Goal: Task Accomplishment & Management: Manage account settings

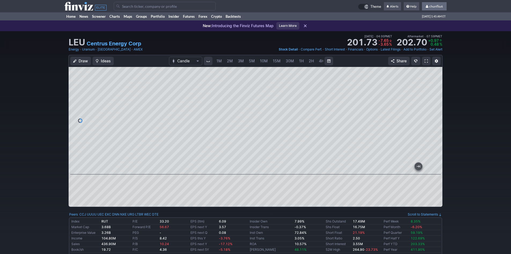
scroll to position [0, 29]
click at [136, 7] on input "Search" at bounding box center [165, 6] width 102 height 9
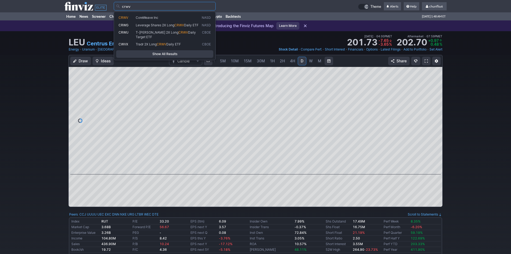
type input "crwv"
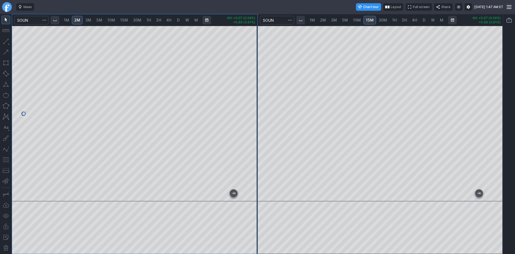
drag, startPoint x: 249, startPoint y: 103, endPoint x: 251, endPoint y: 74, distance: 28.8
click at [251, 74] on div at bounding box center [251, 112] width 11 height 162
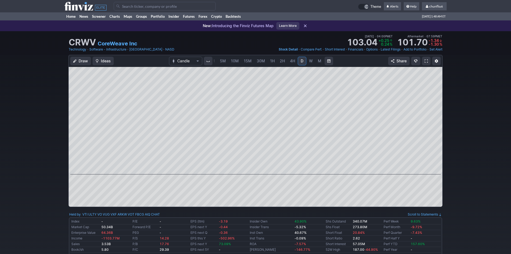
click at [427, 63] on link at bounding box center [426, 61] width 9 height 9
click at [439, 5] on span "chunfliu6" at bounding box center [436, 6] width 14 height 4
click at [427, 38] on link "Sign Out" at bounding box center [432, 39] width 30 height 9
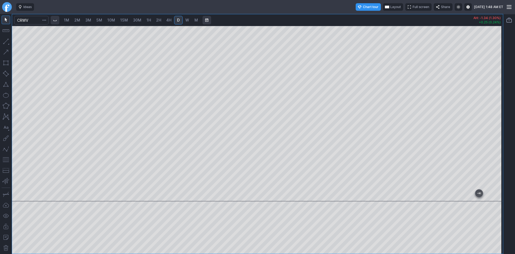
click at [89, 21] on span "3M" at bounding box center [88, 20] width 6 height 5
click at [80, 21] on span "2M" at bounding box center [77, 20] width 6 height 5
click at [100, 22] on span "5M" at bounding box center [99, 19] width 6 height 5
click at [114, 19] on span "10M" at bounding box center [111, 20] width 8 height 5
click at [492, 99] on div at bounding box center [257, 113] width 491 height 175
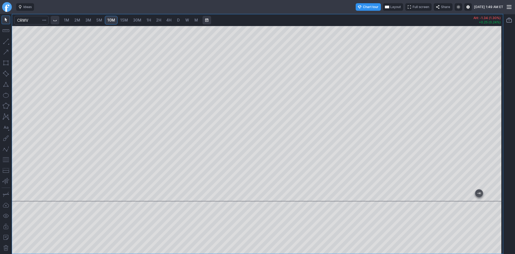
drag, startPoint x: 496, startPoint y: 141, endPoint x: 493, endPoint y: 100, distance: 41.7
click at [493, 100] on div at bounding box center [497, 112] width 11 height 162
click at [492, 101] on div at bounding box center [257, 113] width 491 height 175
drag, startPoint x: 499, startPoint y: 102, endPoint x: 495, endPoint y: 84, distance: 18.6
click at [495, 84] on div at bounding box center [497, 112] width 11 height 162
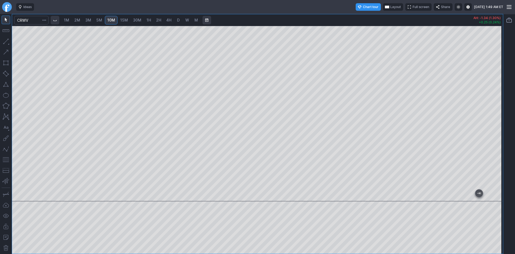
click at [137, 21] on span "30M" at bounding box center [137, 20] width 8 height 5
drag, startPoint x: 500, startPoint y: 147, endPoint x: 499, endPoint y: 107, distance: 40.3
click at [499, 107] on div at bounding box center [497, 112] width 11 height 162
